Goal: Task Accomplishment & Management: Use online tool/utility

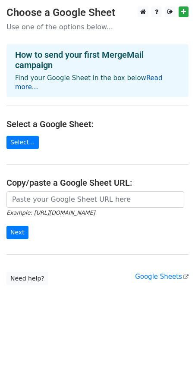
click at [154, 79] on link "Read more..." at bounding box center [88, 82] width 147 height 17
click at [26, 136] on link "Select..." at bounding box center [22, 142] width 32 height 13
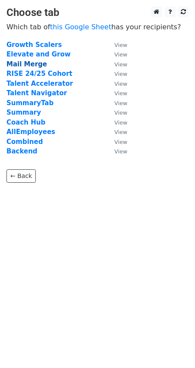
click at [23, 63] on strong "Mail Merge" at bounding box center [26, 64] width 41 height 8
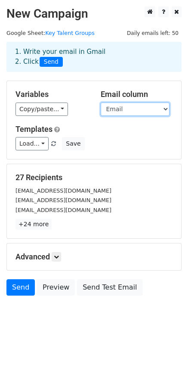
click at [125, 113] on select "Program Name First Name Email Line Manager LM Email XCo Leader XCo email HRBP H…" at bounding box center [135, 109] width 69 height 13
click at [101, 103] on select "Program Name First Name Email Line Manager LM Email XCo Leader XCo email HRBP H…" at bounding box center [135, 109] width 69 height 13
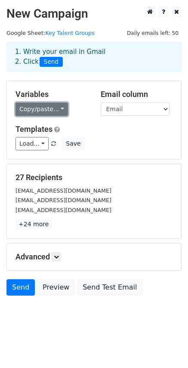
click at [44, 107] on link "Copy/paste..." at bounding box center [42, 109] width 53 height 13
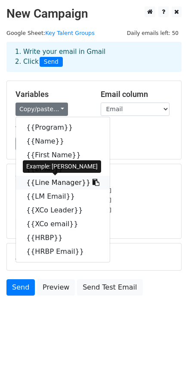
click at [57, 184] on link "{{Line Manager}}" at bounding box center [63, 183] width 94 height 14
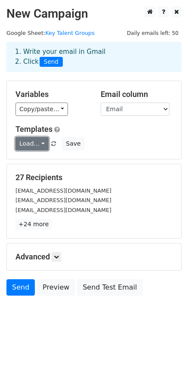
click at [41, 143] on link "Load..." at bounding box center [32, 143] width 33 height 13
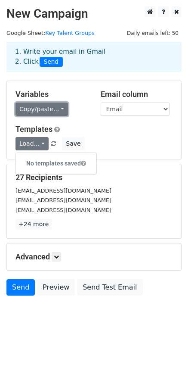
click at [44, 108] on link "Copy/paste..." at bounding box center [42, 109] width 53 height 13
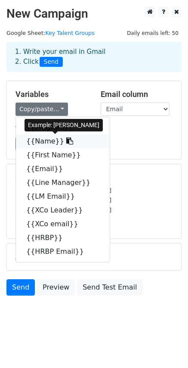
click at [42, 144] on link "{{Name}}" at bounding box center [63, 142] width 94 height 14
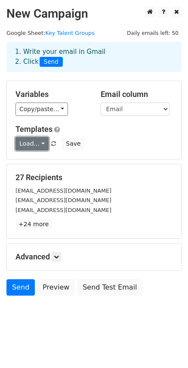
click at [35, 146] on link "Load..." at bounding box center [32, 143] width 33 height 13
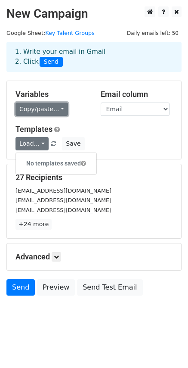
click at [42, 111] on link "Copy/paste..." at bounding box center [42, 109] width 53 height 13
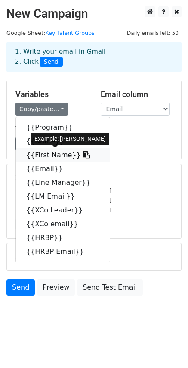
click at [83, 153] on icon at bounding box center [86, 154] width 7 height 7
